Goal: Task Accomplishment & Management: Use online tool/utility

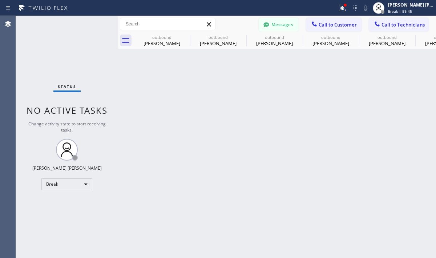
click at [55, 186] on div "Break" at bounding box center [66, 184] width 51 height 12
click at [68, 209] on li "Unavailable" at bounding box center [66, 212] width 49 height 9
click at [259, 232] on div "Back to Dashboard Change Sender ID Customers Technicians [PHONE_NUMBER] SEARCH …" at bounding box center [277, 137] width 318 height 242
drag, startPoint x: 36, startPoint y: 142, endPoint x: 49, endPoint y: 131, distance: 17.0
click at [36, 142] on div "Status No active tasks Change activity state to start receiving tasks. [PERSON_…" at bounding box center [67, 137] width 102 height 242
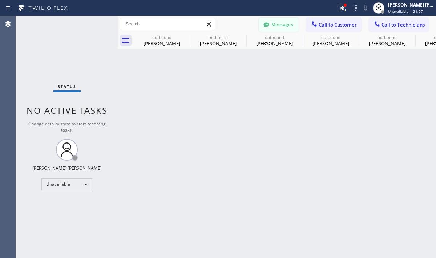
click at [271, 29] on div at bounding box center [266, 25] width 9 height 9
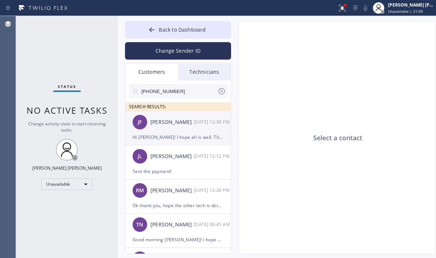
click at [184, 139] on div "Hi [PERSON_NAME]! I hope all is well. This is from Zoom Electrician. Would like…" at bounding box center [178, 137] width 91 height 8
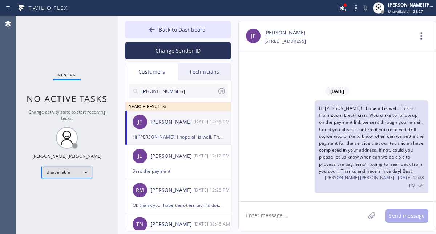
click at [78, 173] on div "Unavailable" at bounding box center [66, 173] width 51 height 12
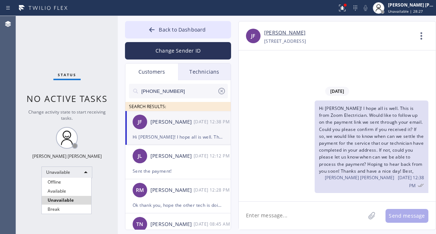
click at [58, 189] on li "Available" at bounding box center [66, 191] width 49 height 9
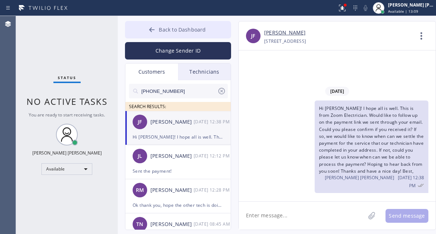
click at [150, 27] on icon at bounding box center [151, 29] width 7 height 7
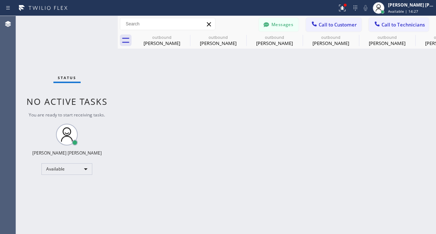
drag, startPoint x: 61, startPoint y: 40, endPoint x: 80, endPoint y: 4, distance: 40.5
click at [60, 39] on div "Status No active tasks You are ready to start receiving tasks. [PERSON_NAME] [P…" at bounding box center [67, 125] width 102 height 218
click at [276, 21] on button "Messages" at bounding box center [279, 25] width 40 height 14
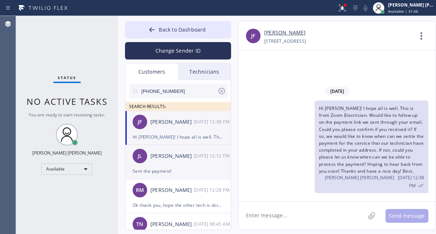
click at [163, 169] on div "Sent the payment!" at bounding box center [178, 171] width 91 height 8
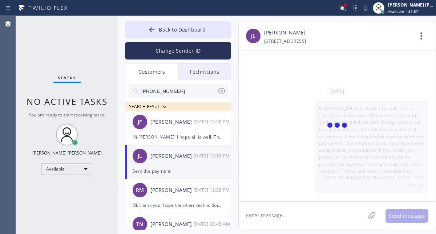
scroll to position [300, 0]
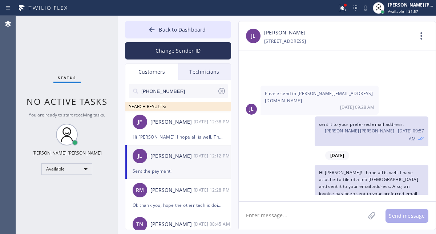
click at [284, 32] on link "[PERSON_NAME]" at bounding box center [284, 33] width 41 height 8
click at [40, 38] on div "Status No active tasks You are ready to start receiving tasks. [PERSON_NAME] [P…" at bounding box center [67, 125] width 102 height 218
click at [158, 126] on div "[PERSON_NAME] [DATE] 12:38 PM" at bounding box center [178, 122] width 106 height 22
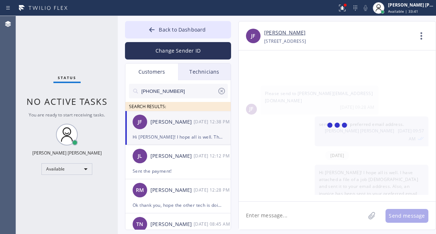
scroll to position [0, 0]
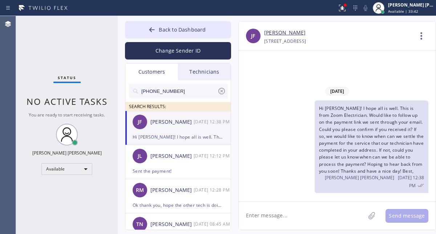
click at [284, 35] on link "[PERSON_NAME]" at bounding box center [284, 33] width 41 height 8
click at [53, 44] on div "Status No active tasks You are ready to start receiving tasks. [PERSON_NAME] [P…" at bounding box center [67, 125] width 102 height 218
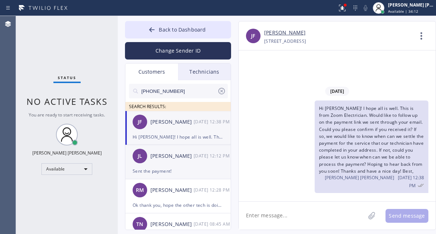
click at [171, 173] on div "Sent the payment!" at bounding box center [178, 171] width 91 height 8
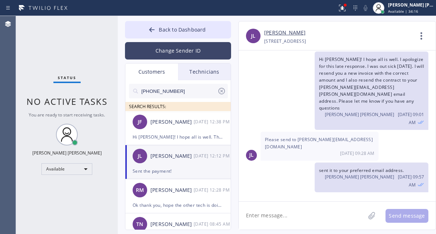
scroll to position [192, 0]
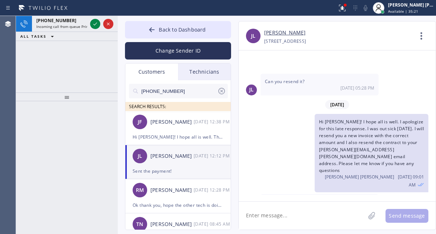
click at [42, 66] on div "[PHONE_NUMBER] Incoming call from queue Primary EL ALL TASKS ALL TASKS ACTIVE T…" at bounding box center [67, 54] width 102 height 77
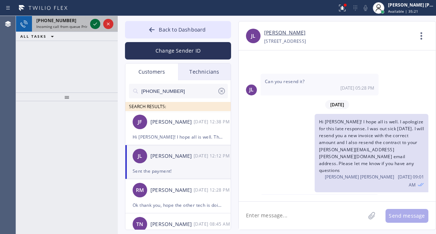
click at [93, 22] on icon at bounding box center [95, 24] width 9 height 9
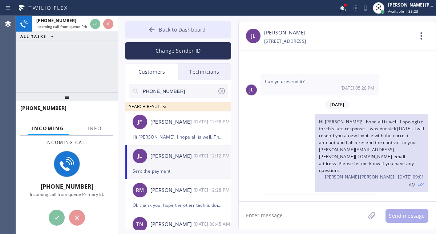
click at [180, 32] on span "Back to Dashboard" at bounding box center [182, 29] width 47 height 7
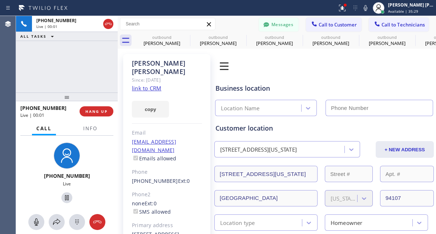
type input "[PHONE_NUMBER]"
click at [140, 85] on link "link to CRM" at bounding box center [146, 88] width 29 height 7
click at [68, 61] on div "[PHONE_NUMBER] Live | 00:20 ALL TASKS ALL TASKS ACTIVE TASKS TASKS IN WRAP UP" at bounding box center [67, 54] width 102 height 77
click at [67, 71] on div "[PHONE_NUMBER] Live | 00:24 ALL TASKS ALL TASKS ACTIVE TASKS TASKS IN WRAP UP" at bounding box center [67, 54] width 102 height 77
click at [49, 63] on div "[PHONE_NUMBER] Live | 00:27 ALL TASKS ALL TASKS ACTIVE TASKS TASKS IN WRAP UP" at bounding box center [67, 54] width 102 height 77
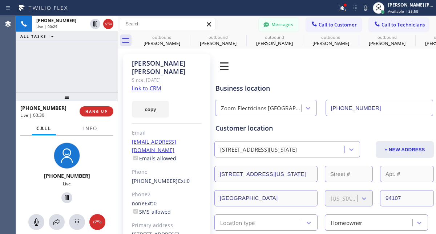
click at [76, 54] on div "[PHONE_NUMBER] Live | 00:29 ALL TASKS ALL TASKS ACTIVE TASKS TASKS IN WRAP UP" at bounding box center [67, 54] width 102 height 77
click at [73, 62] on div "[PHONE_NUMBER] Live | 00:35 ALL TASKS ALL TASKS ACTIVE TASKS TASKS IN WRAP UP" at bounding box center [67, 54] width 102 height 77
click at [85, 72] on div "[PHONE_NUMBER] Live | 00:38 ALL TASKS ALL TASKS ACTIVE TASKS TASKS IN WRAP UP" at bounding box center [67, 54] width 102 height 77
click at [67, 66] on div "[PHONE_NUMBER] Live | 00:41 ALL TASKS ALL TASKS ACTIVE TASKS TASKS IN WRAP UP" at bounding box center [67, 54] width 102 height 77
click at [45, 65] on div "[PHONE_NUMBER] Live | 00:50 ALL TASKS ALL TASKS ACTIVE TASKS TASKS IN WRAP UP" at bounding box center [67, 54] width 102 height 77
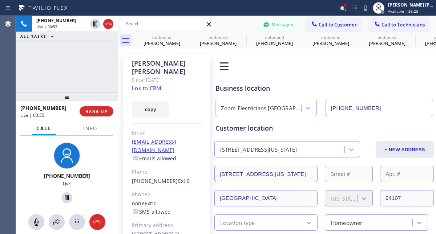
click at [45, 68] on div "[PHONE_NUMBER] Live | 00:55 ALL TASKS ALL TASKS ACTIVE TASKS TASKS IN WRAP UP" at bounding box center [67, 54] width 102 height 77
drag, startPoint x: 85, startPoint y: 64, endPoint x: 86, endPoint y: 77, distance: 13.1
click at [85, 64] on div "[PHONE_NUMBER] Live | 01:10 ALL TASKS ALL TASKS ACTIVE TASKS TASKS IN WRAP UP" at bounding box center [67, 54] width 102 height 77
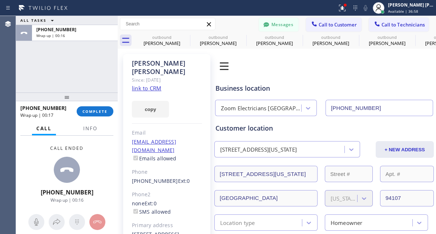
click at [45, 54] on div "ALL TASKS ALL TASKS ACTIVE TASKS TASKS IN WRAP UP [PHONE_NUMBER] Wrap up | 00:16" at bounding box center [67, 54] width 102 height 77
drag, startPoint x: 36, startPoint y: 157, endPoint x: 28, endPoint y: 115, distance: 42.5
click at [36, 157] on div "Call ended [PHONE_NUMBER] Wrap up | 01:44" at bounding box center [67, 174] width 102 height 77
click at [96, 111] on span "COMPLETE" at bounding box center [94, 111] width 25 height 5
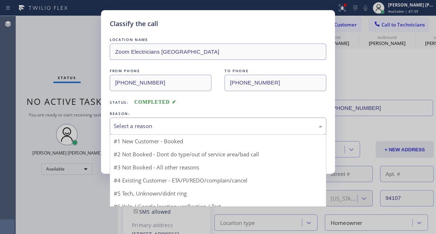
click at [166, 127] on div "Select a reason" at bounding box center [218, 126] width 208 height 8
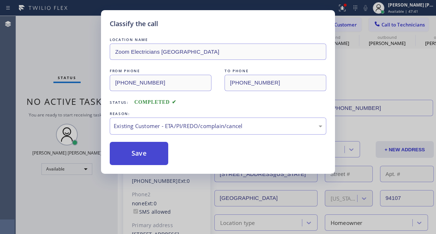
click at [151, 150] on button "Save" at bounding box center [139, 153] width 58 height 23
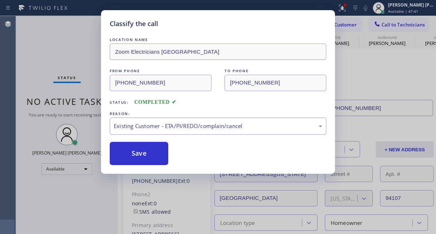
click at [143, 157] on button "Save" at bounding box center [139, 153] width 58 height 23
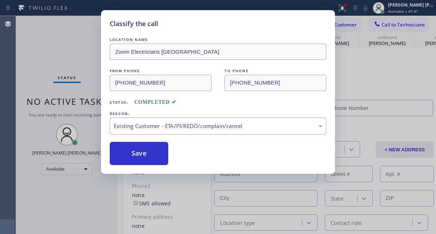
type input "[PHONE_NUMBER]"
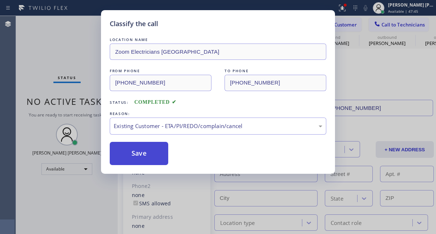
click at [148, 151] on button "Save" at bounding box center [139, 153] width 58 height 23
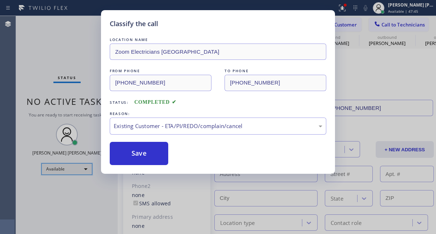
click at [85, 172] on div "Available" at bounding box center [66, 169] width 51 height 12
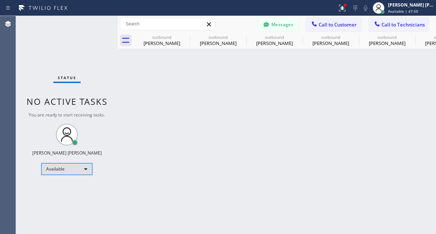
click at [82, 167] on div "Available" at bounding box center [66, 169] width 51 height 12
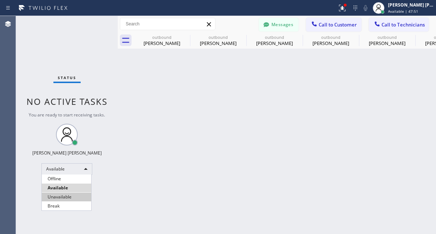
click at [66, 196] on li "Unavailable" at bounding box center [66, 197] width 49 height 9
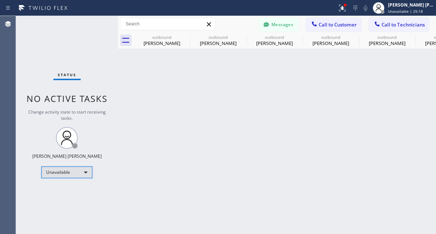
click at [81, 168] on div "Unavailable" at bounding box center [66, 173] width 51 height 12
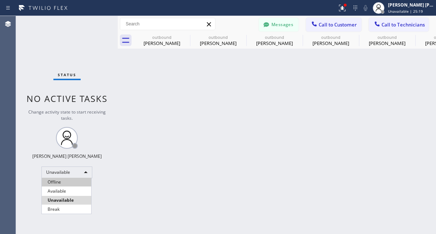
click at [72, 183] on li "Offline" at bounding box center [66, 182] width 49 height 9
